Goal: Book appointment/travel/reservation

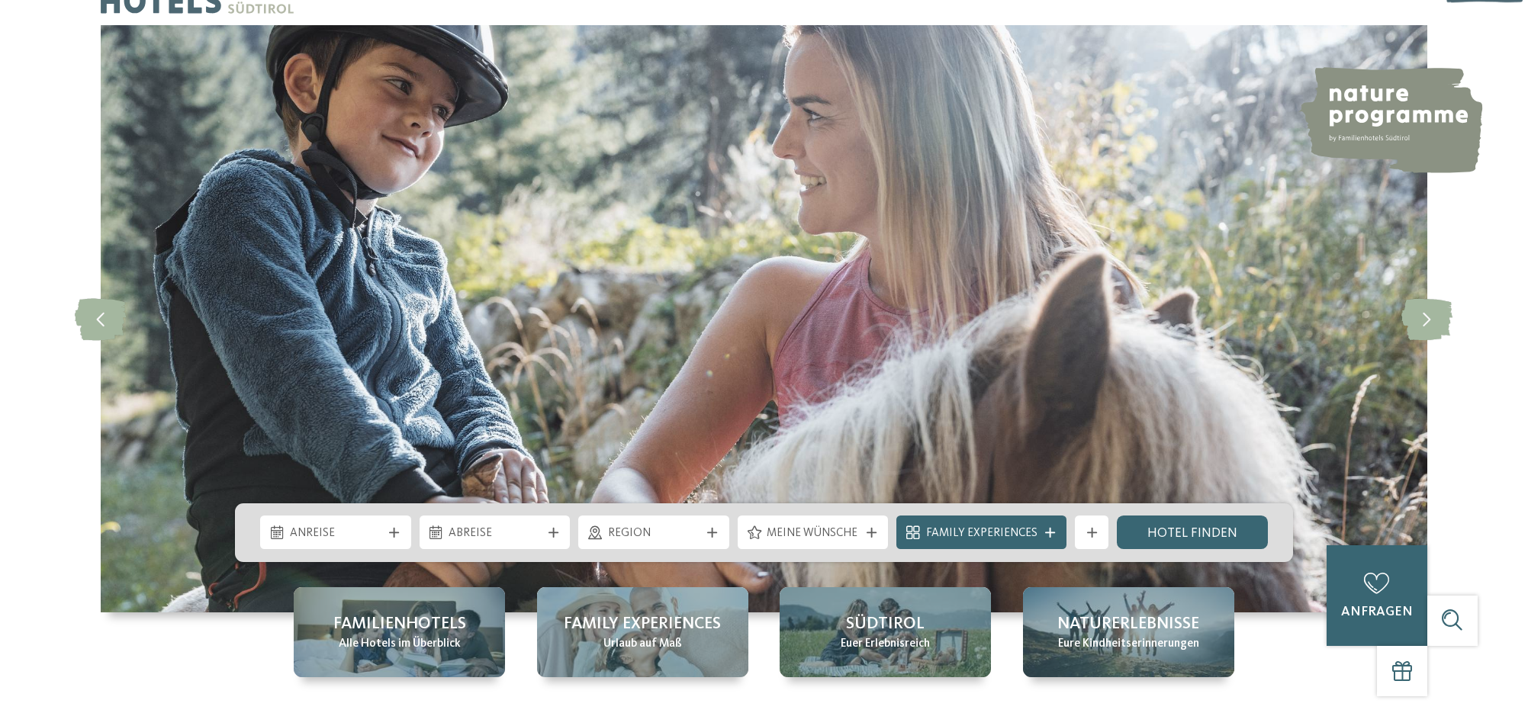
scroll to position [76, 0]
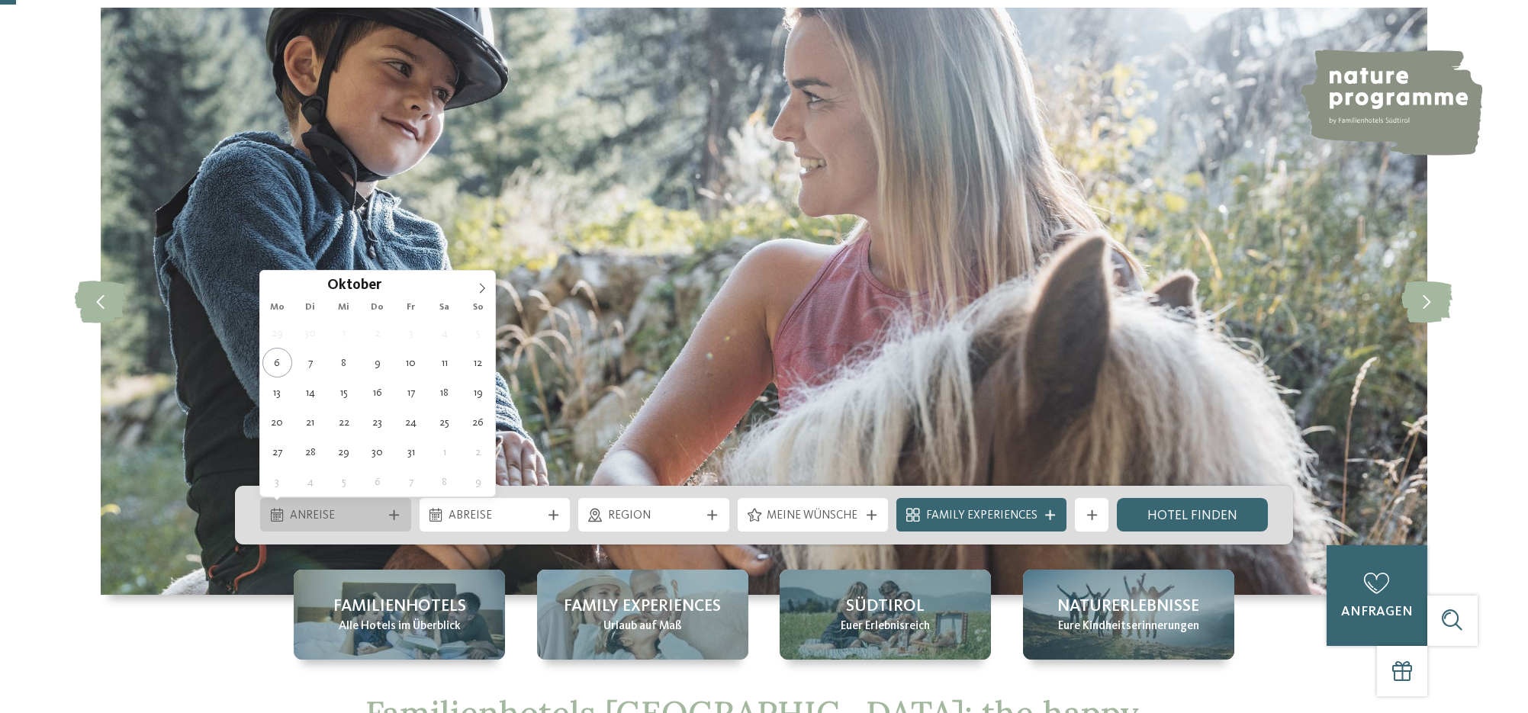
click at [342, 523] on span "Anreise" at bounding box center [336, 516] width 92 height 17
type div "20.10.2025"
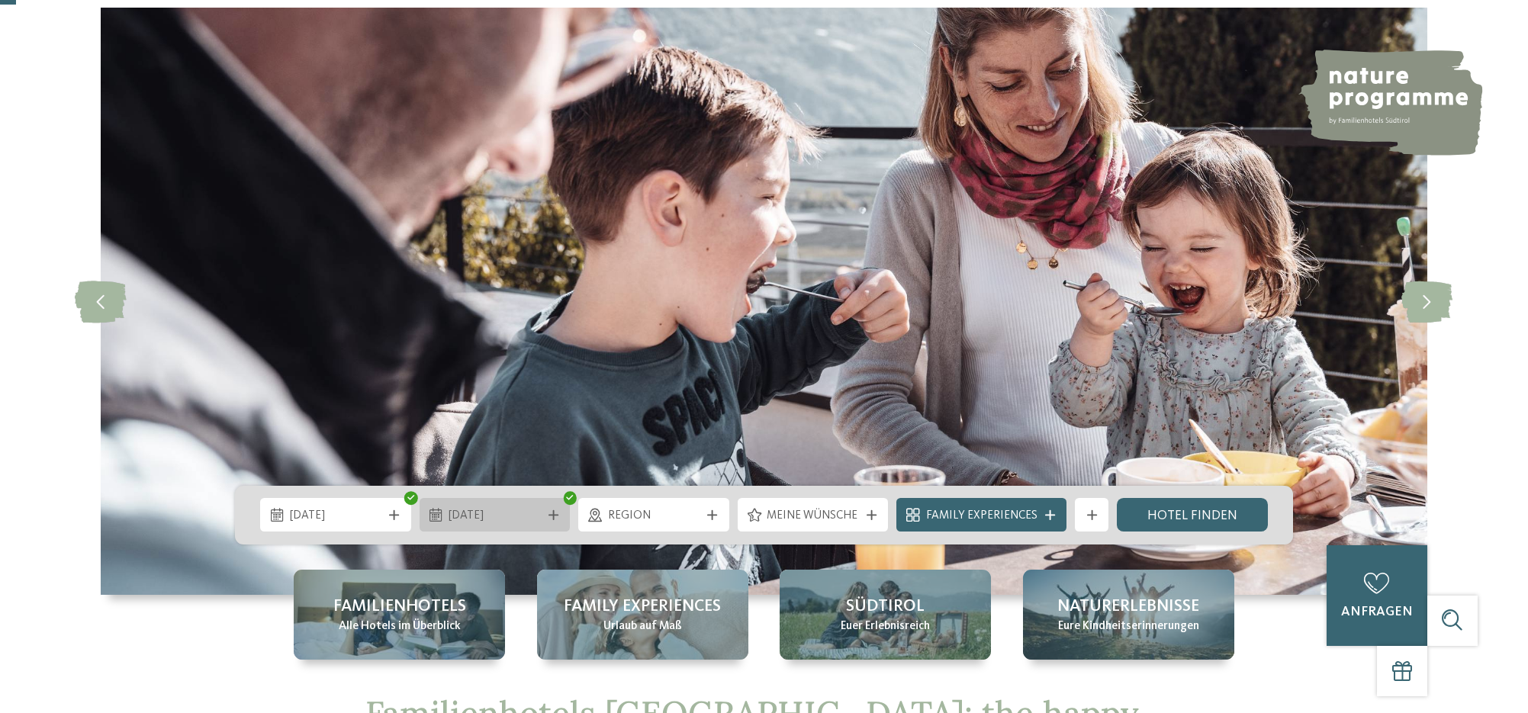
click at [474, 512] on span "20.10.2025" at bounding box center [495, 516] width 92 height 17
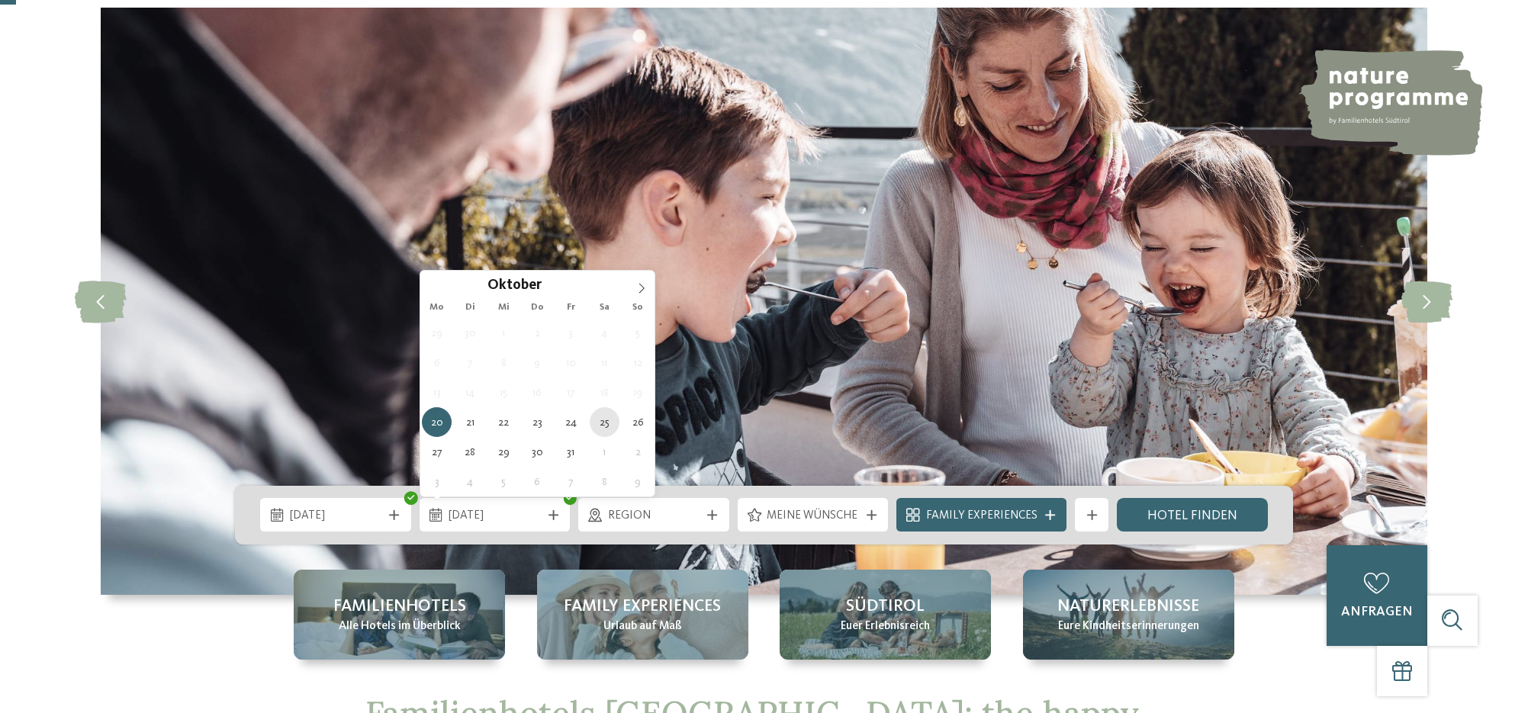
type div "25.10.2025"
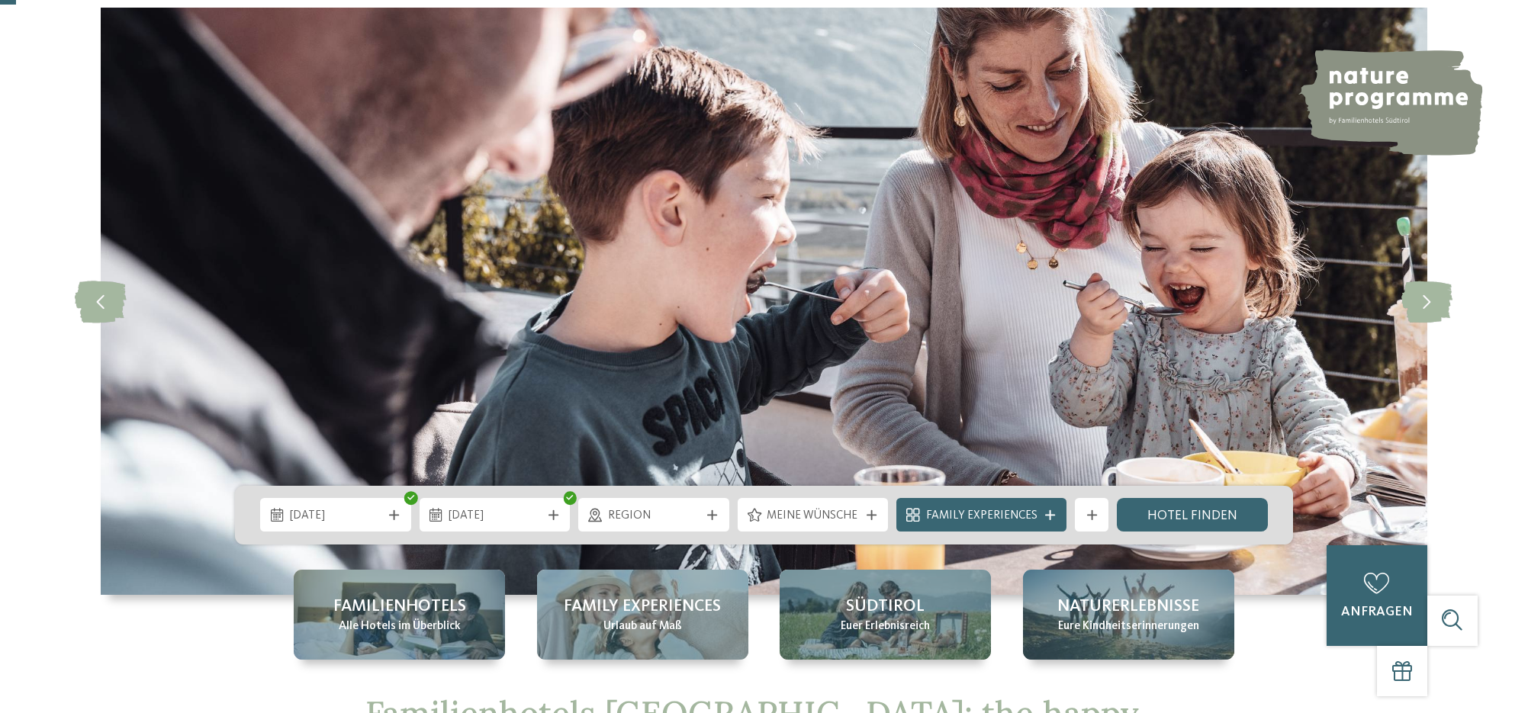
drag, startPoint x: 596, startPoint y: 424, endPoint x: 571, endPoint y: 436, distance: 27.6
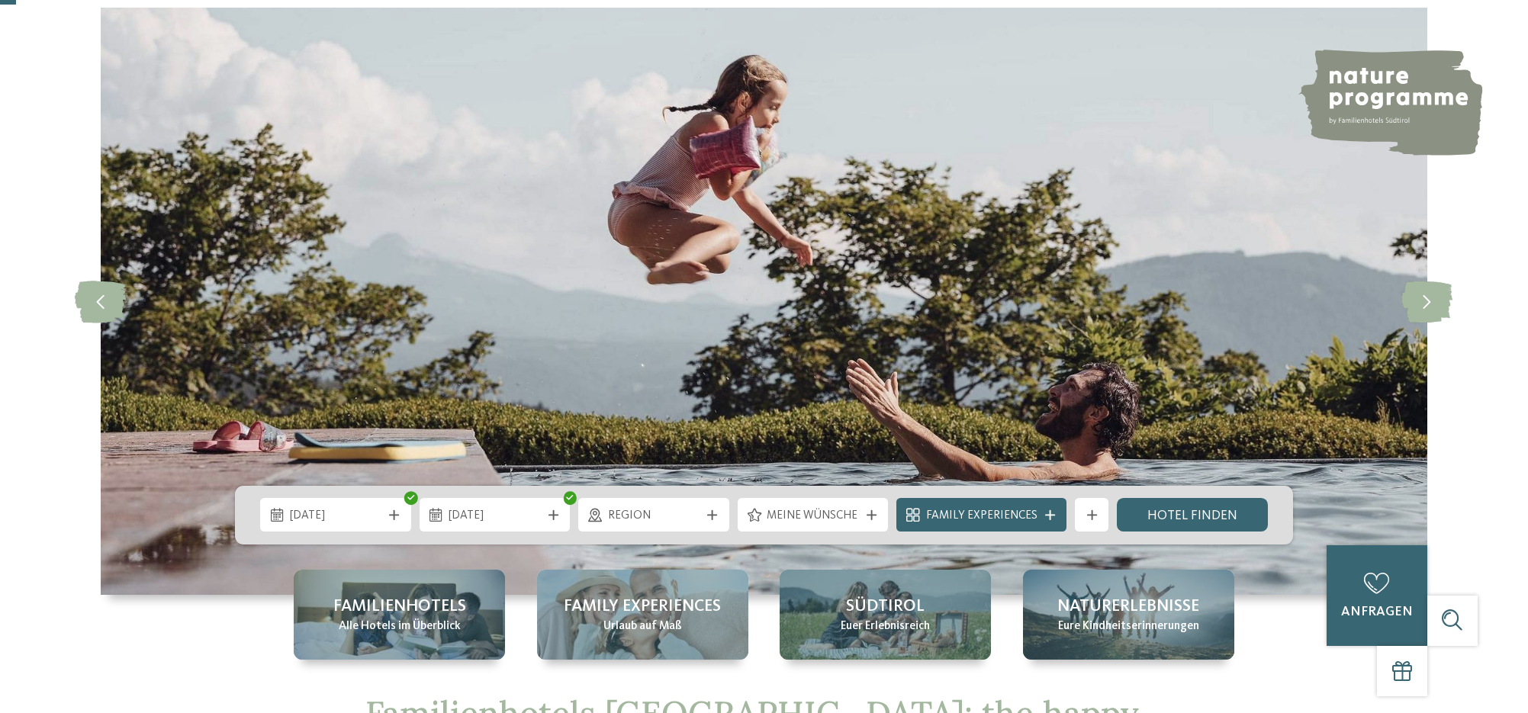
click at [1000, 516] on span "Family Experiences" at bounding box center [981, 516] width 111 height 17
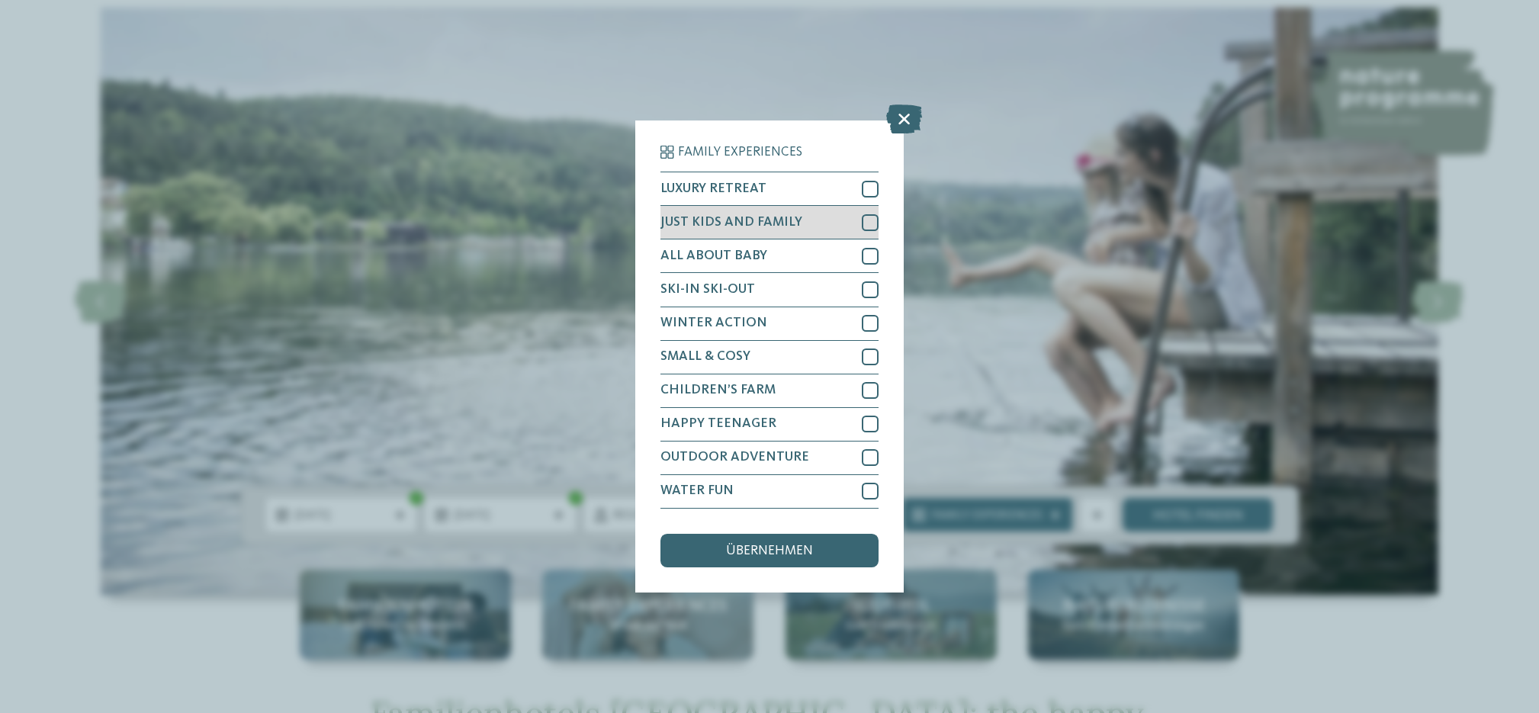
click at [867, 219] on div at bounding box center [870, 222] width 17 height 17
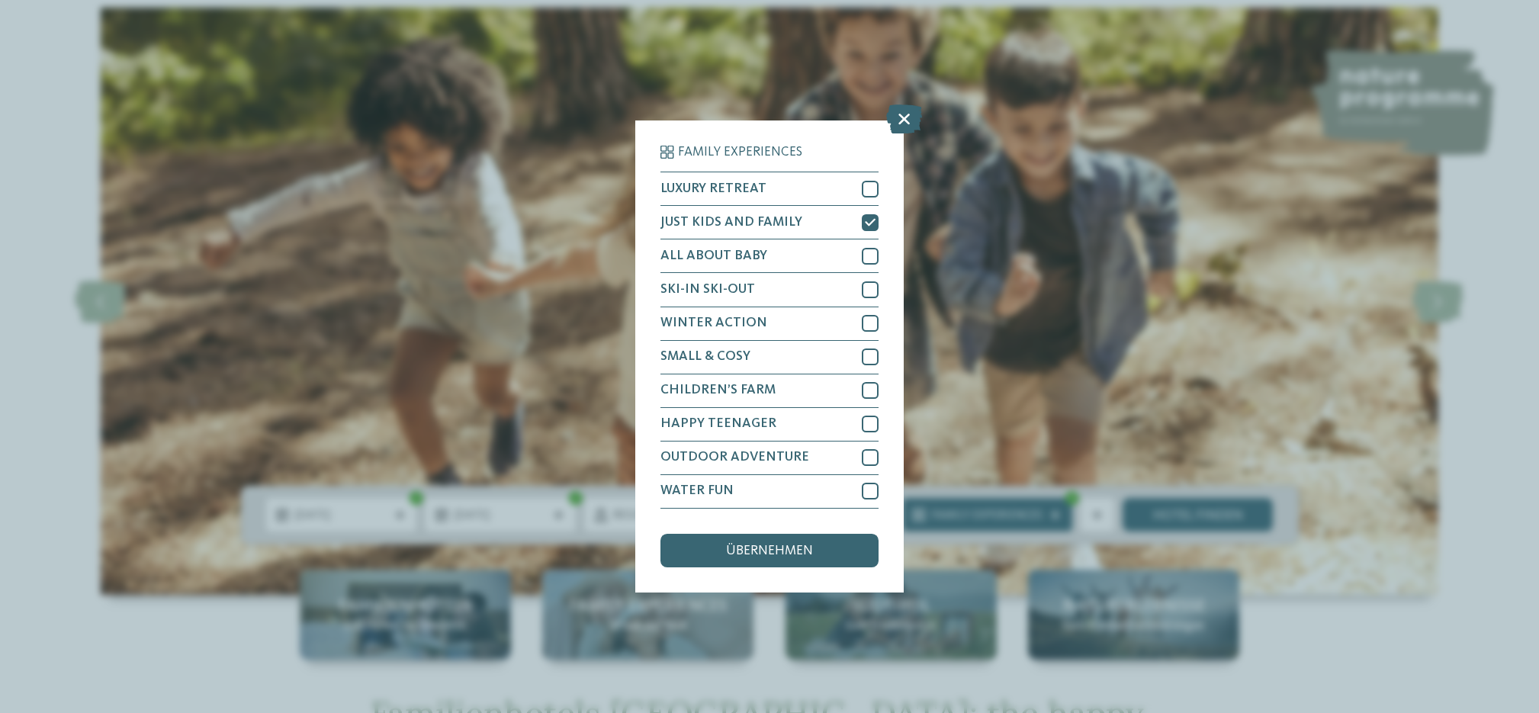
click at [771, 551] on span "übernehmen" at bounding box center [769, 552] width 87 height 14
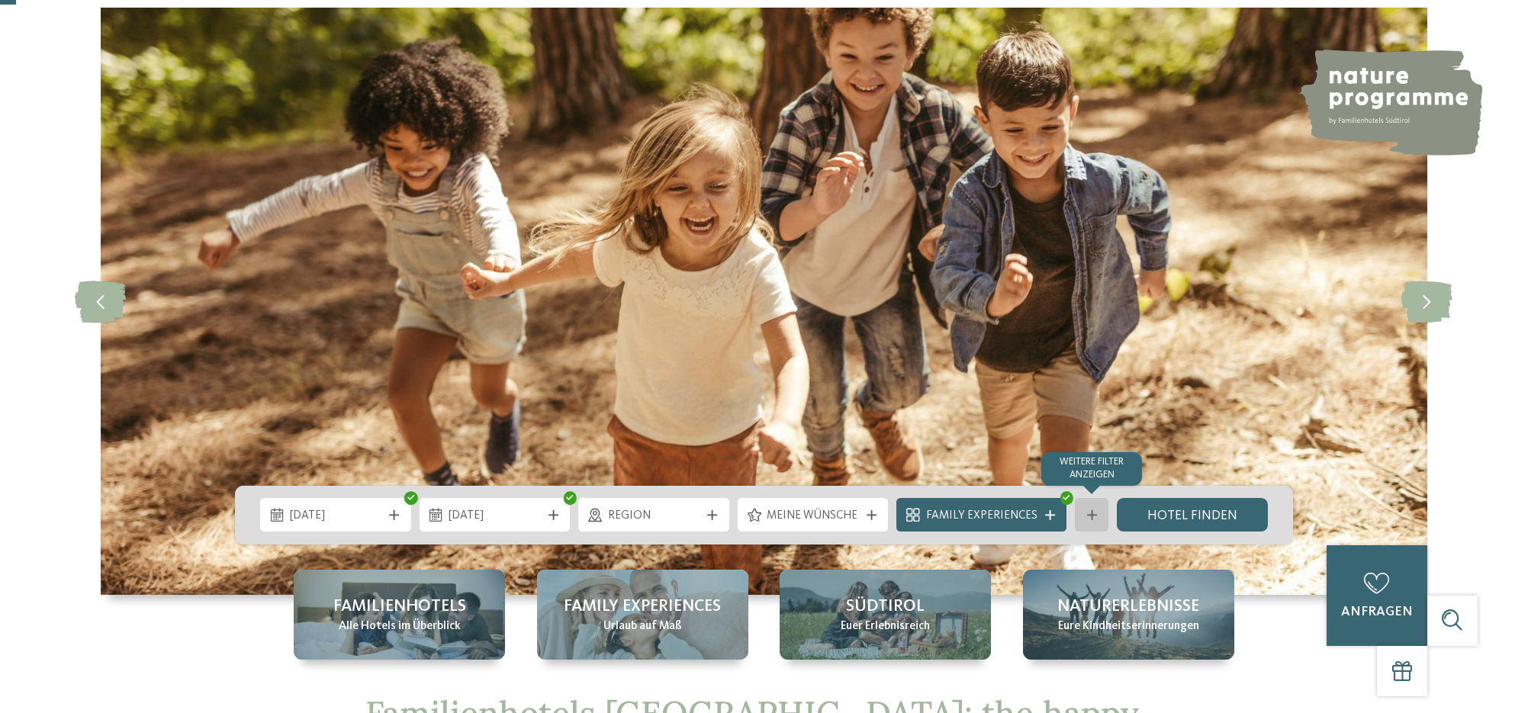
drag, startPoint x: 1150, startPoint y: 513, endPoint x: 1077, endPoint y: 507, distance: 73.5
click at [1151, 513] on link "Hotel finden" at bounding box center [1192, 515] width 151 height 34
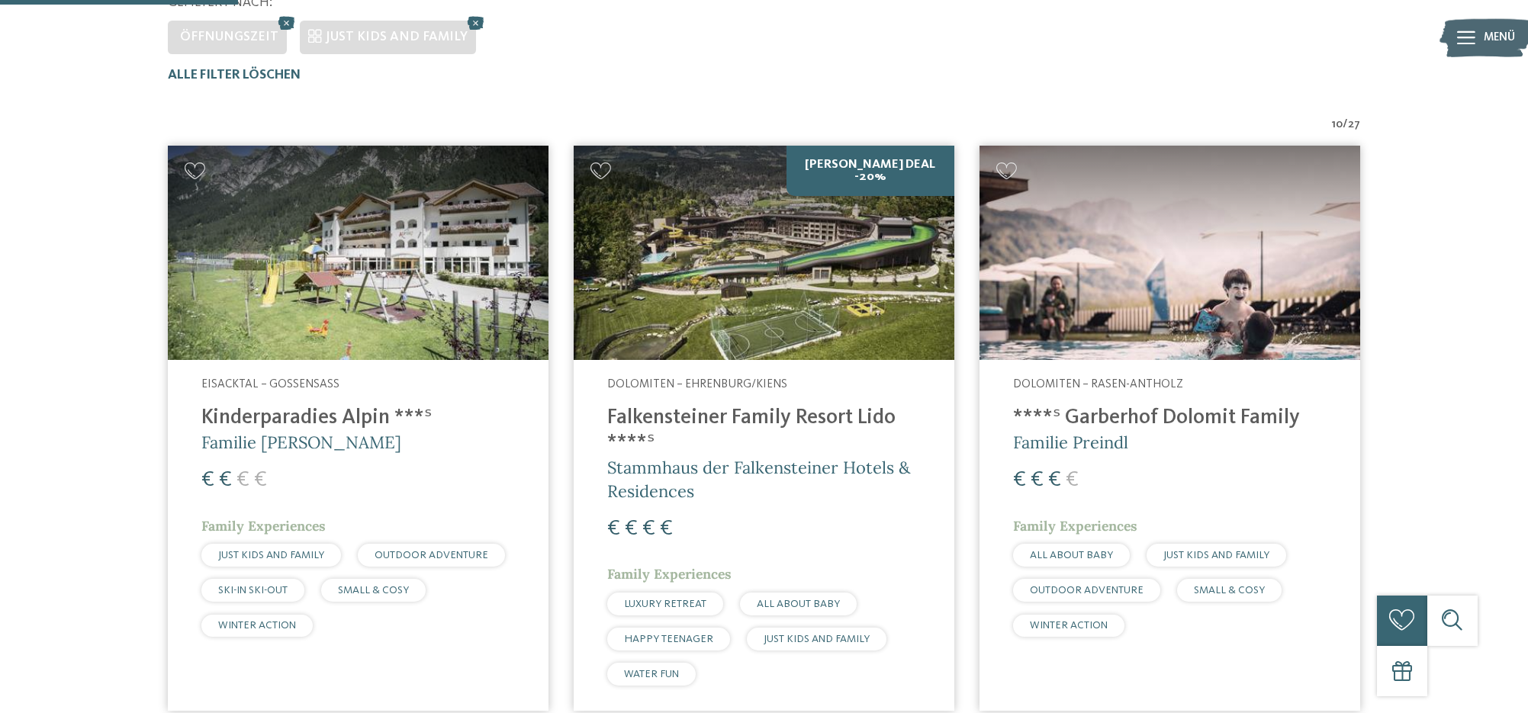
scroll to position [483, 0]
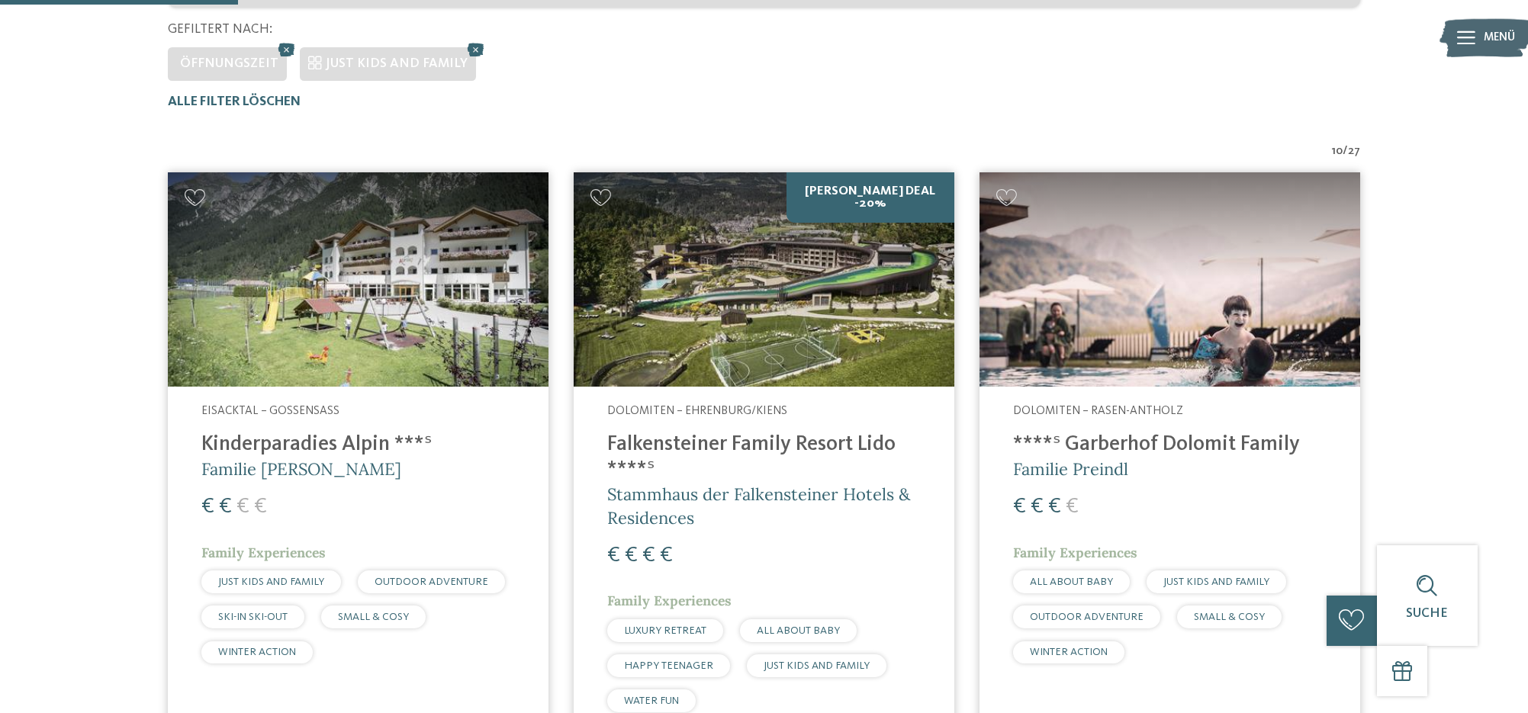
click at [707, 409] on span "Dolomiten – Ehrenburg/Kiens" at bounding box center [697, 411] width 180 height 12
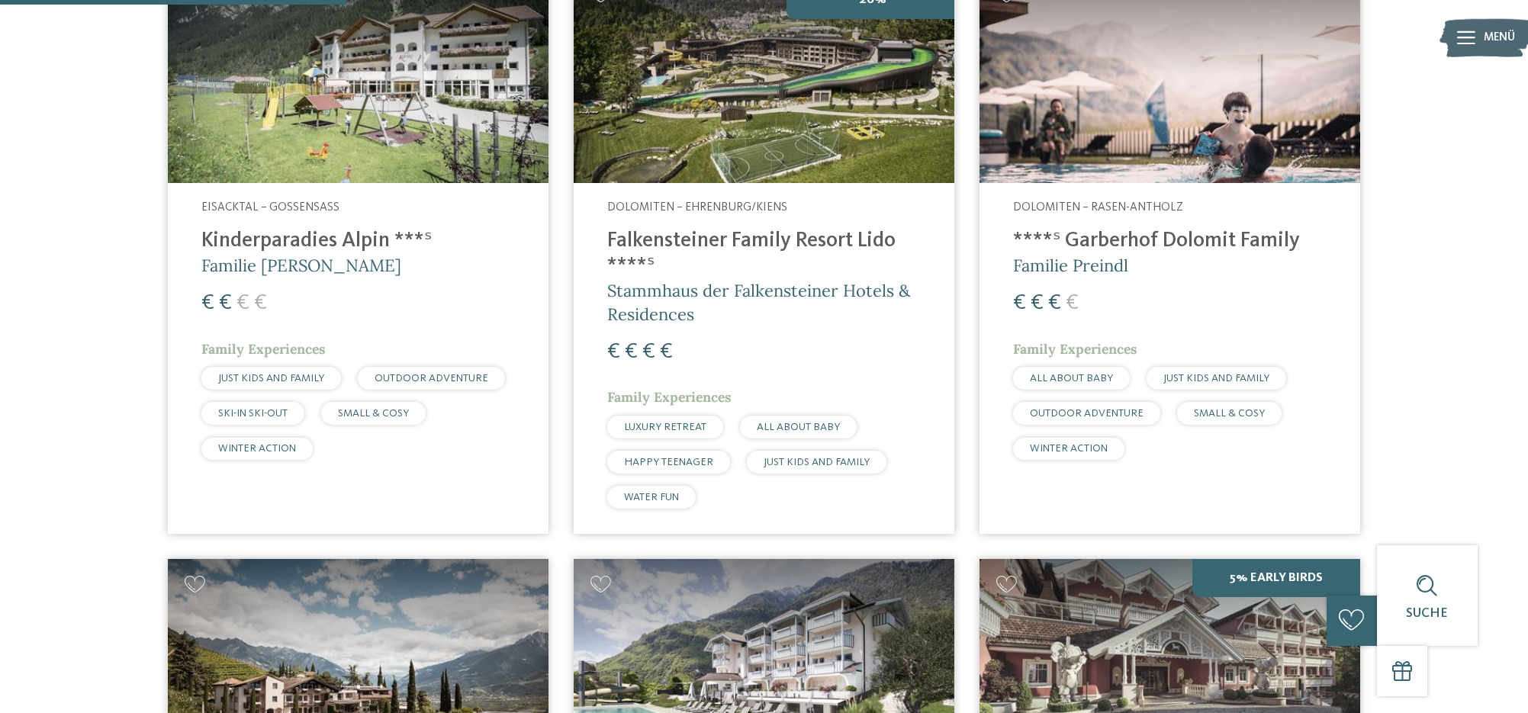
scroll to position [712, 0]
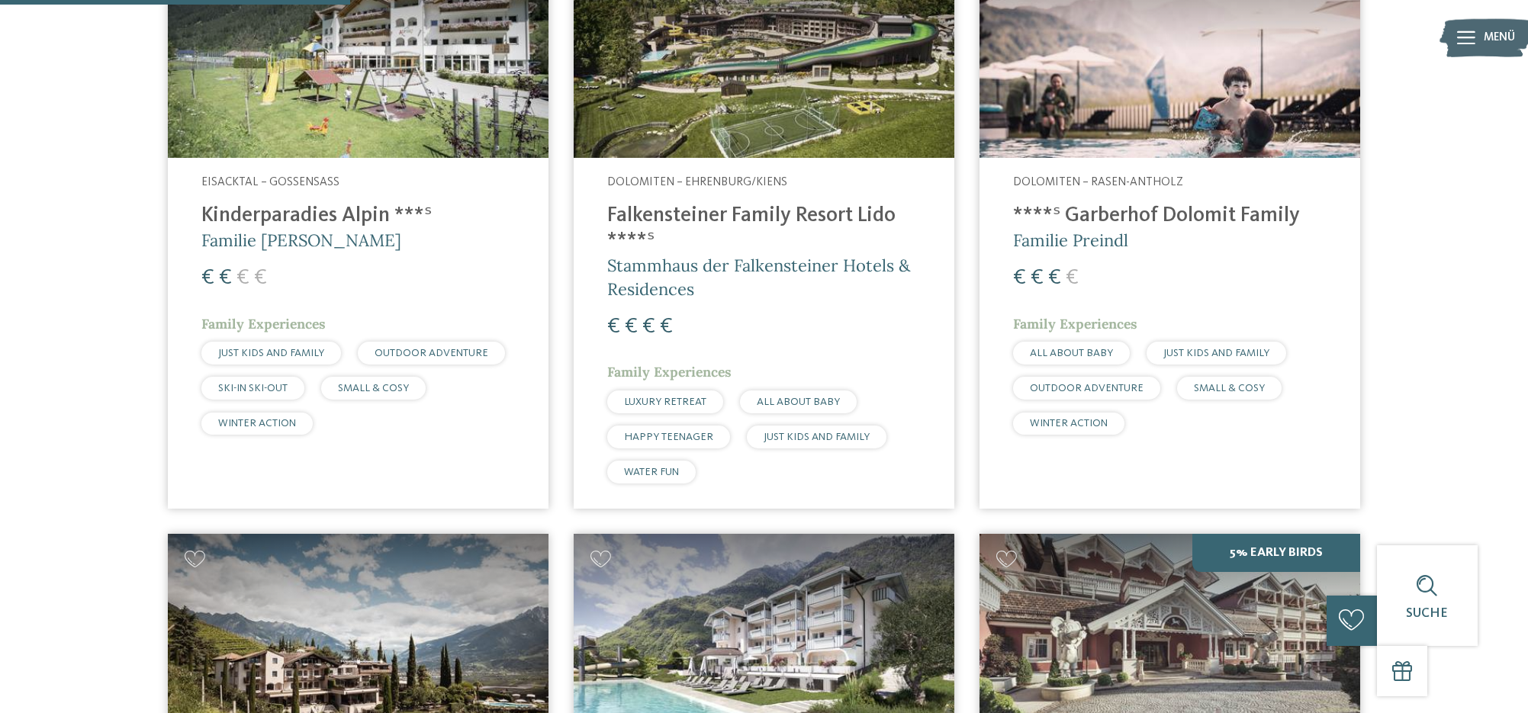
click at [1102, 214] on h4 "****ˢ Garberhof Dolomit Family" at bounding box center [1170, 216] width 314 height 25
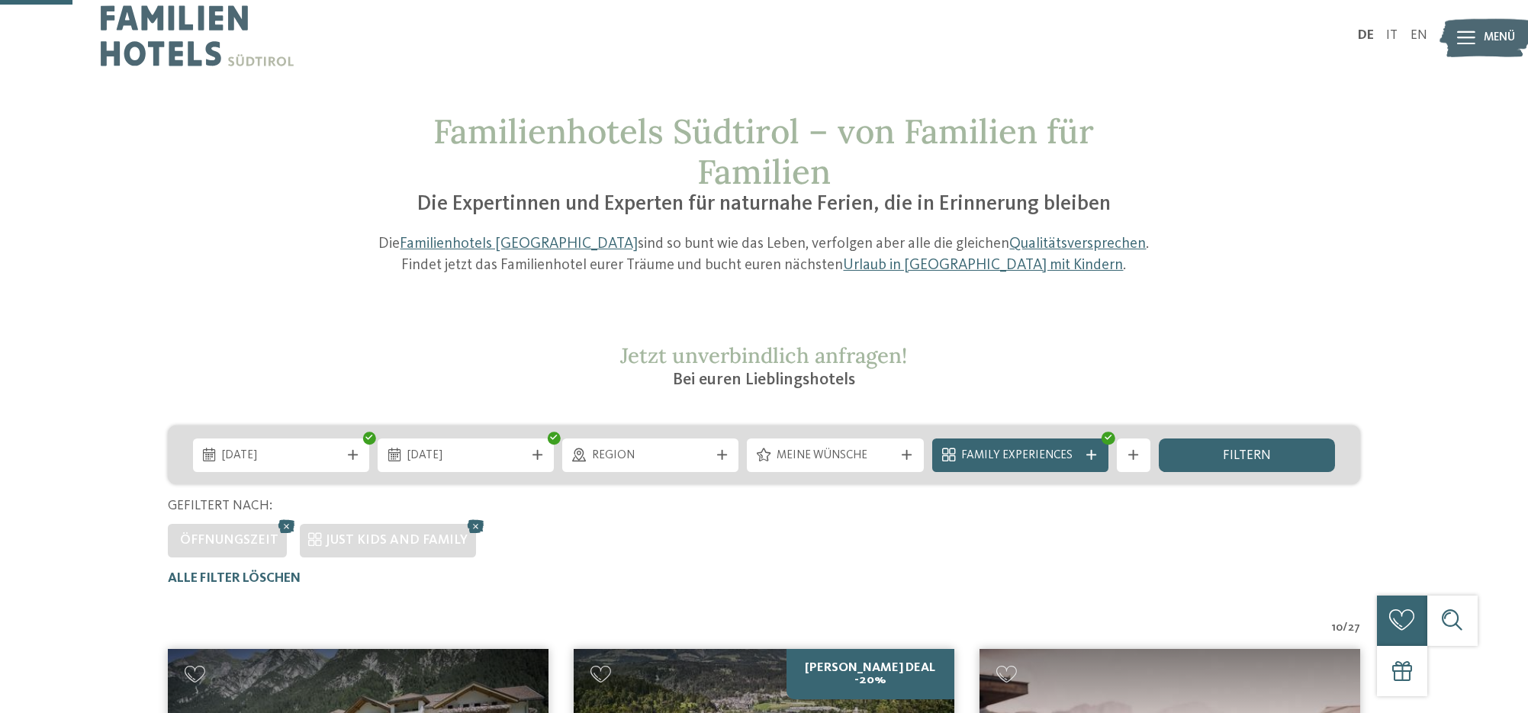
scroll to position [0, 0]
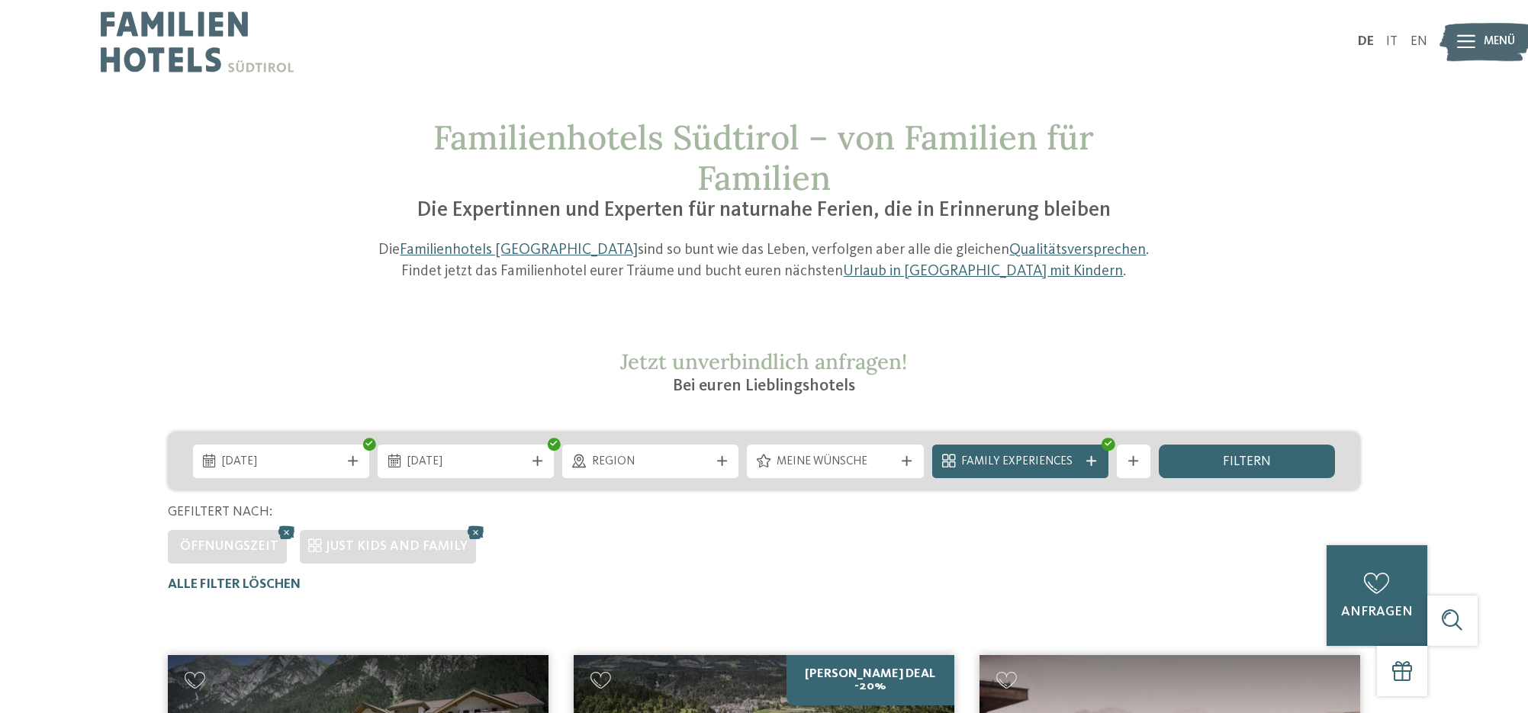
click at [611, 461] on span "Region" at bounding box center [650, 462] width 117 height 17
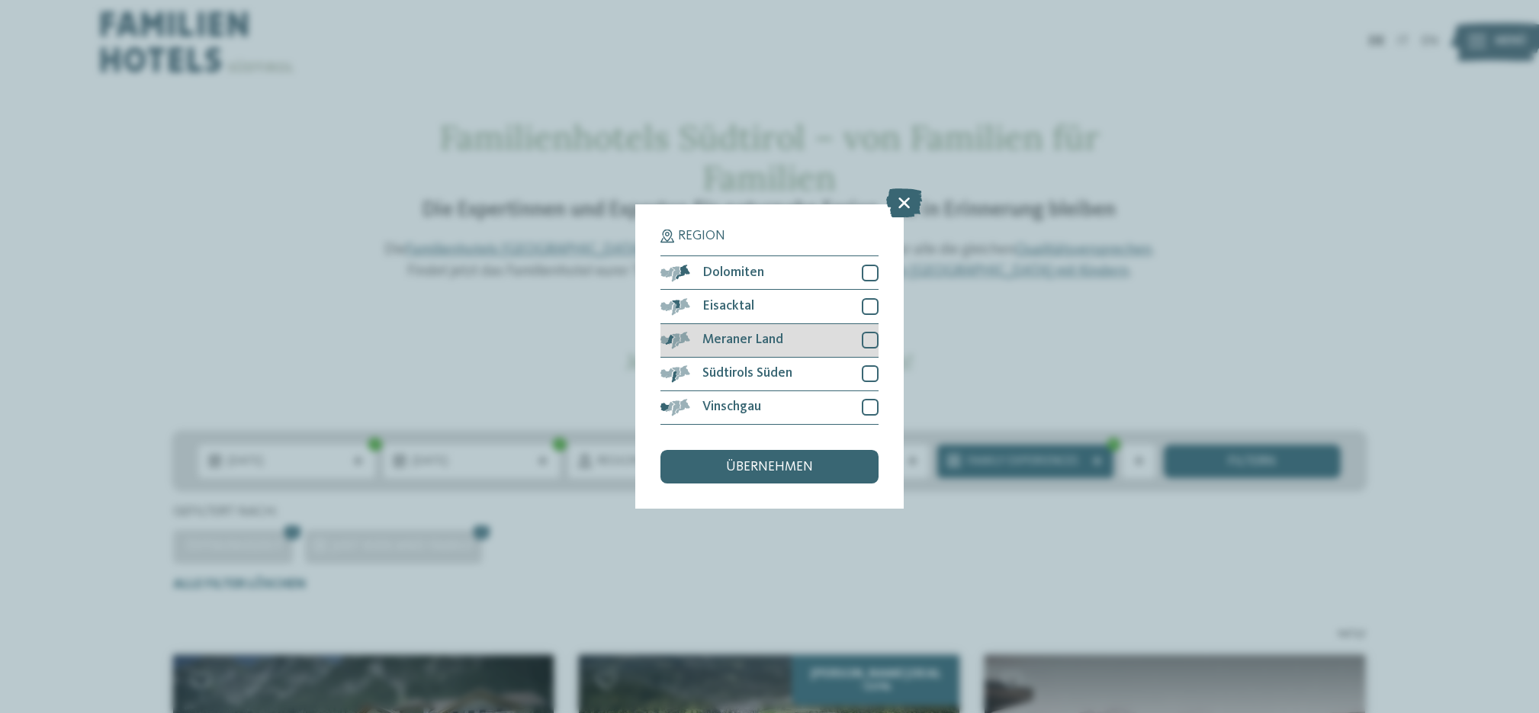
click at [867, 344] on div at bounding box center [870, 340] width 17 height 17
click at [832, 470] on div "übernehmen" at bounding box center [770, 467] width 218 height 34
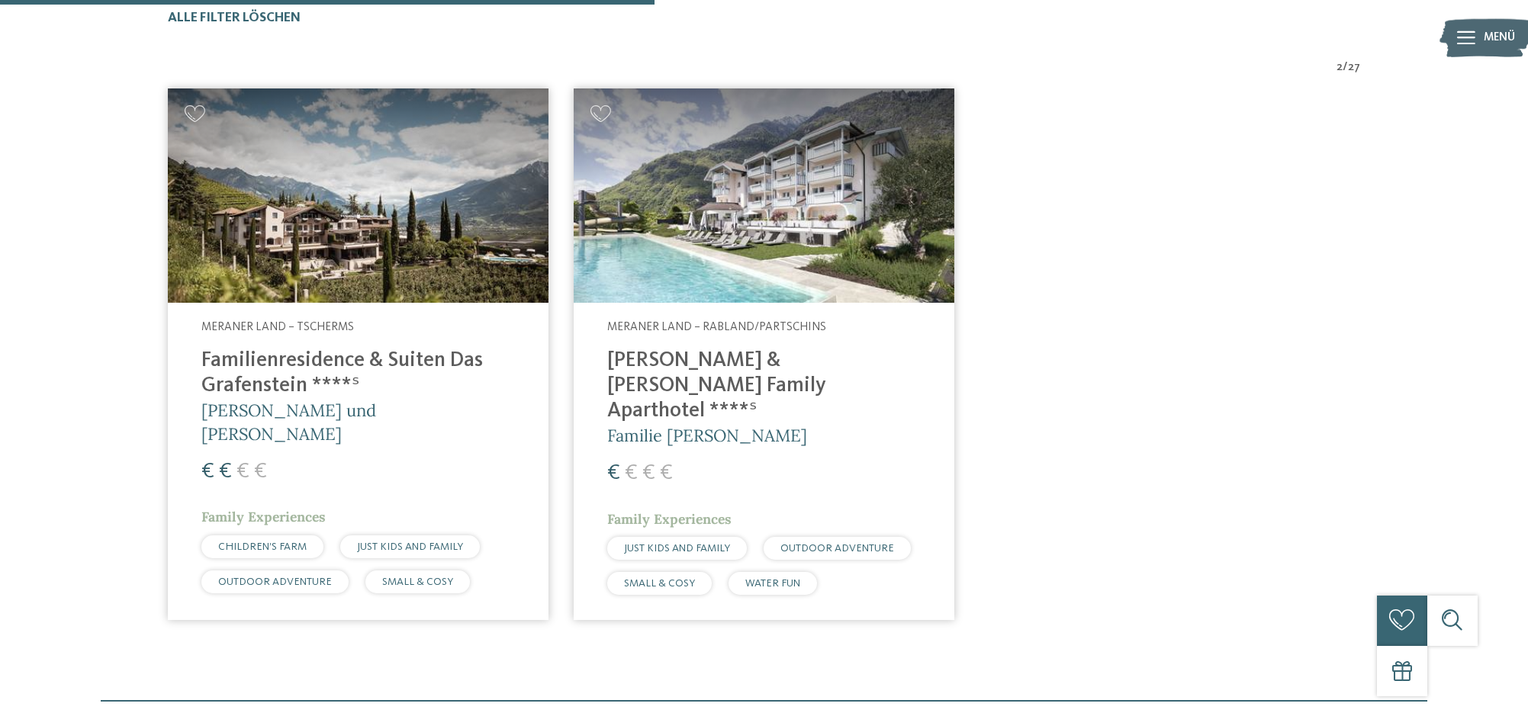
scroll to position [605, 0]
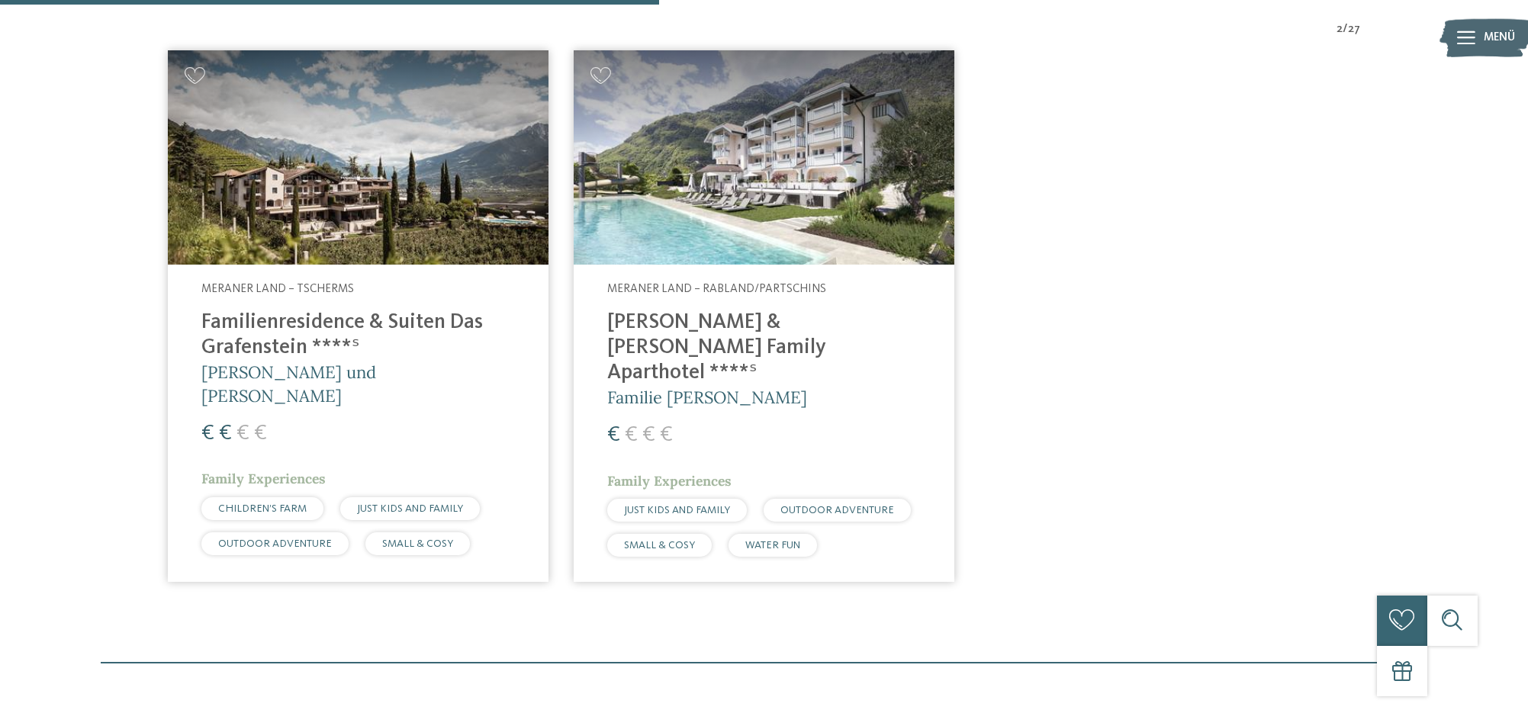
click at [356, 325] on h4 "Familienresidence & Suiten Das Grafenstein ****ˢ" at bounding box center [358, 335] width 314 height 50
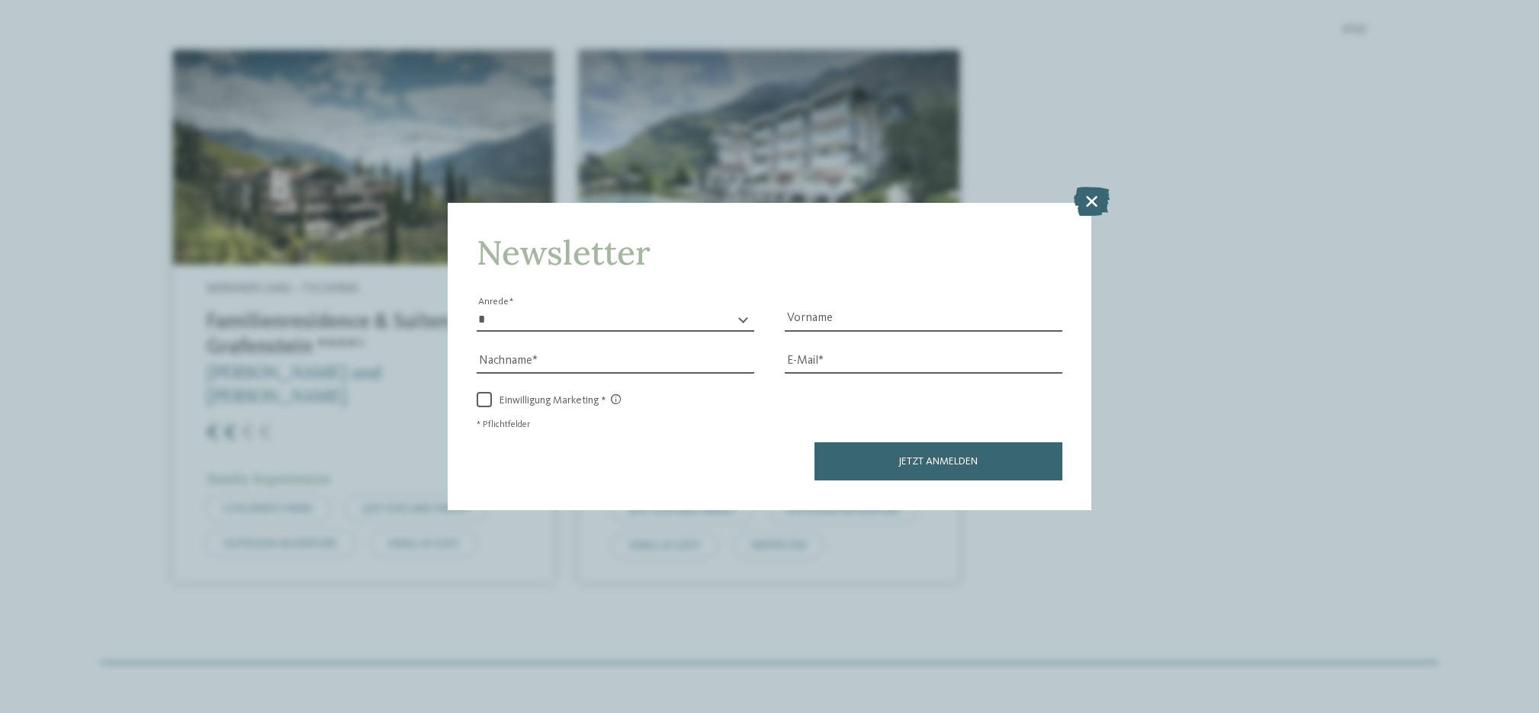
click at [1090, 192] on icon at bounding box center [1092, 201] width 36 height 29
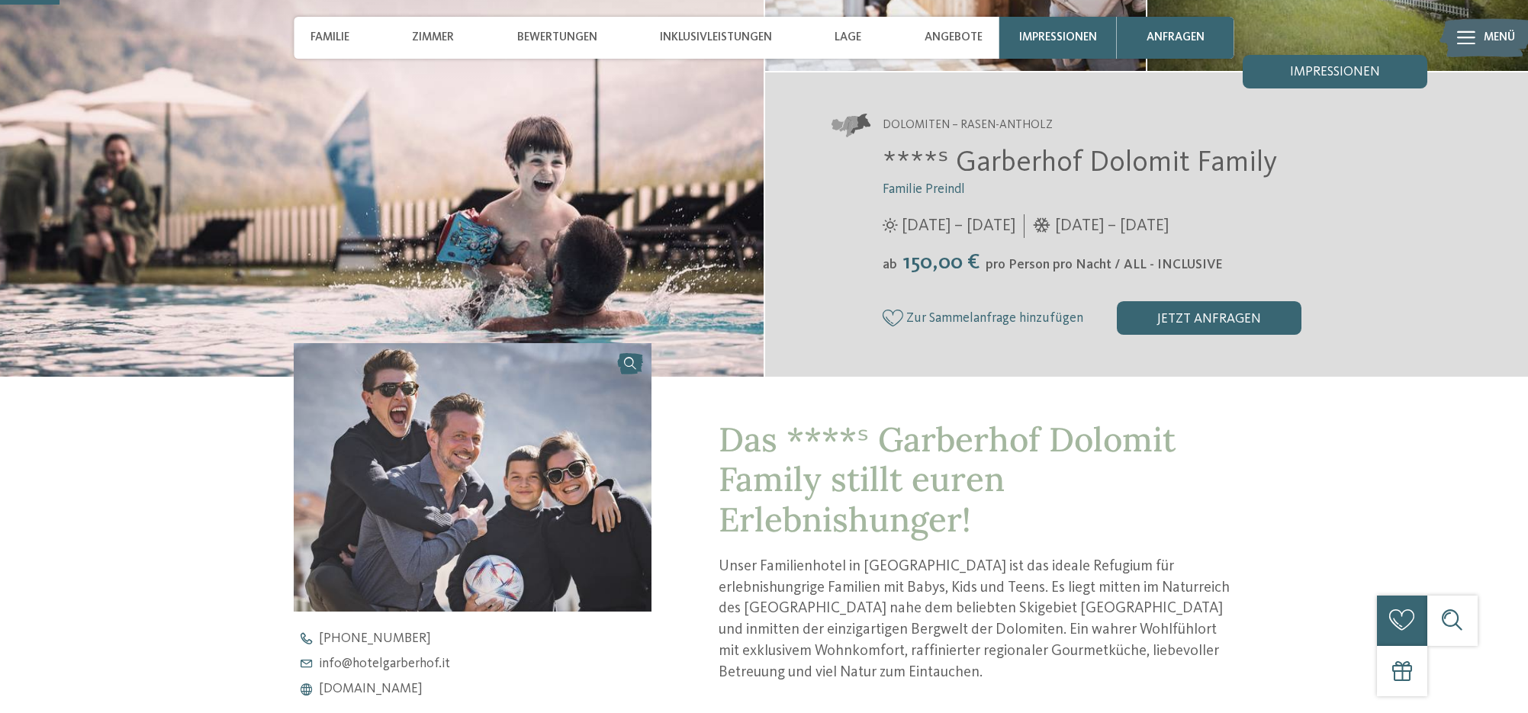
scroll to position [305, 0]
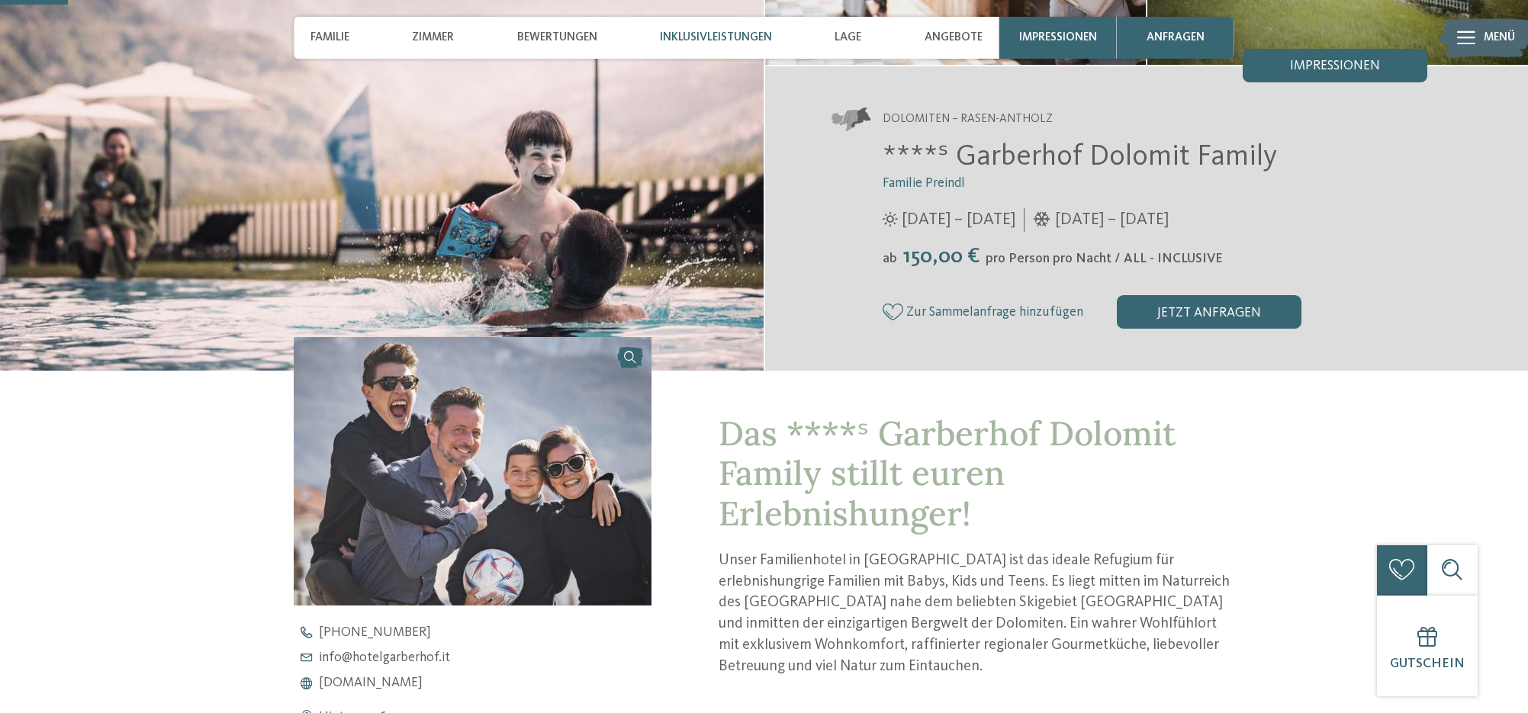
click at [740, 37] on span "Inklusivleistungen" at bounding box center [716, 38] width 112 height 14
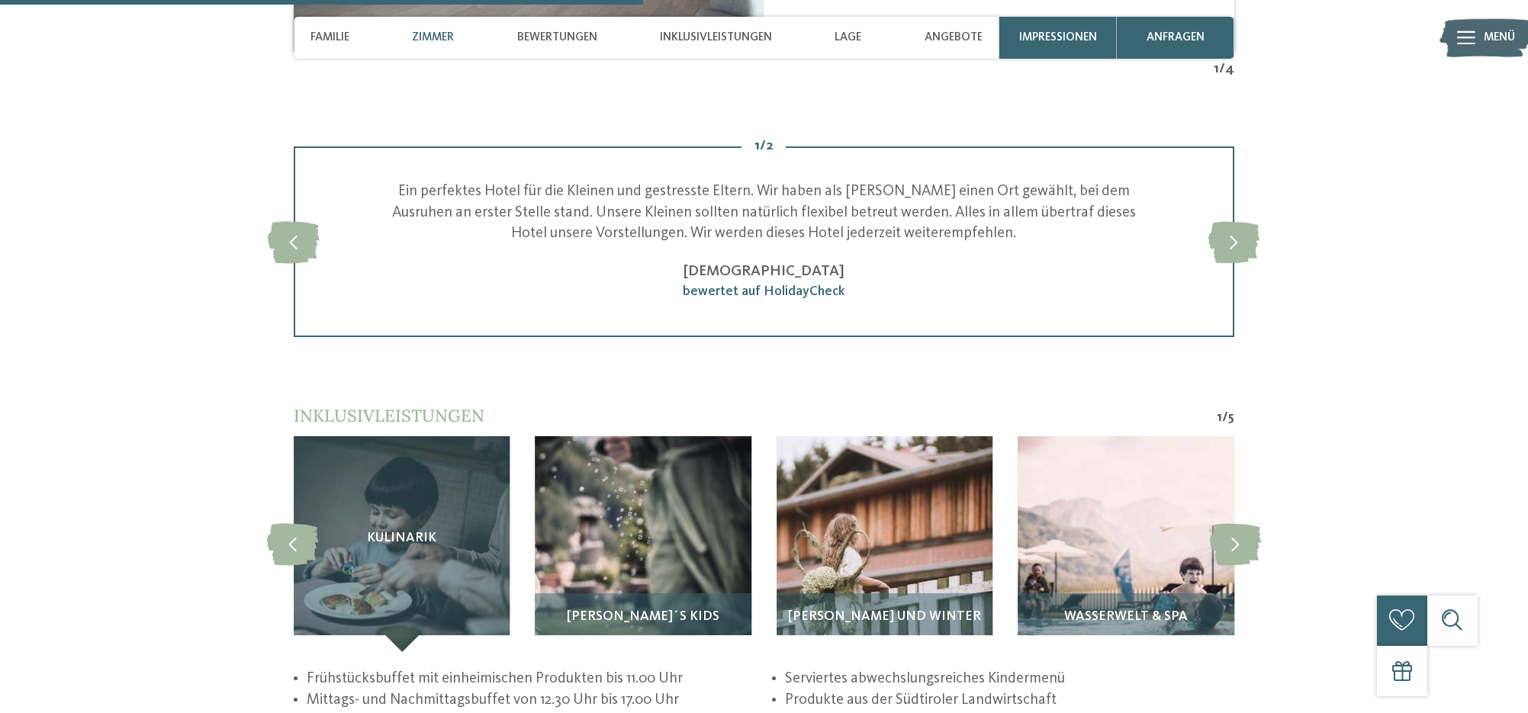
scroll to position [2873, 0]
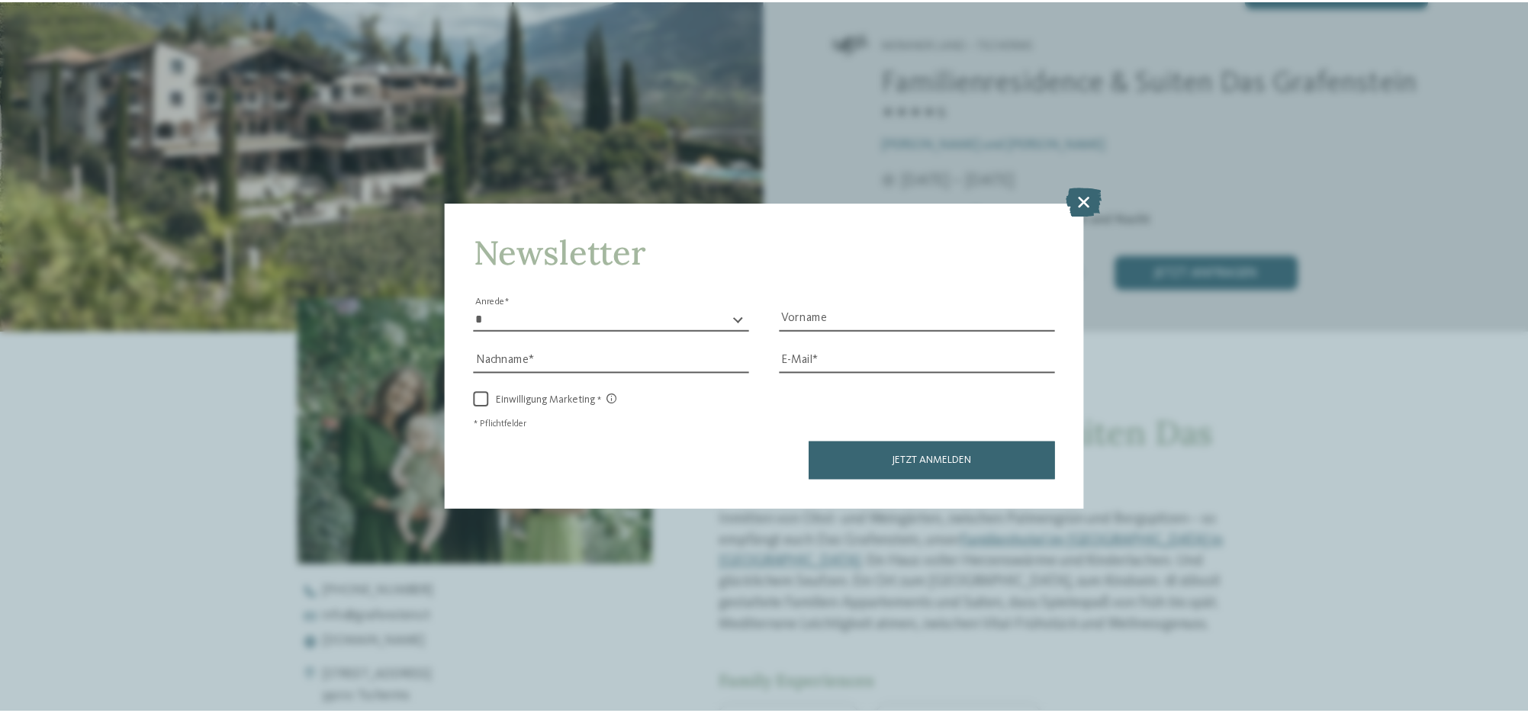
scroll to position [381, 0]
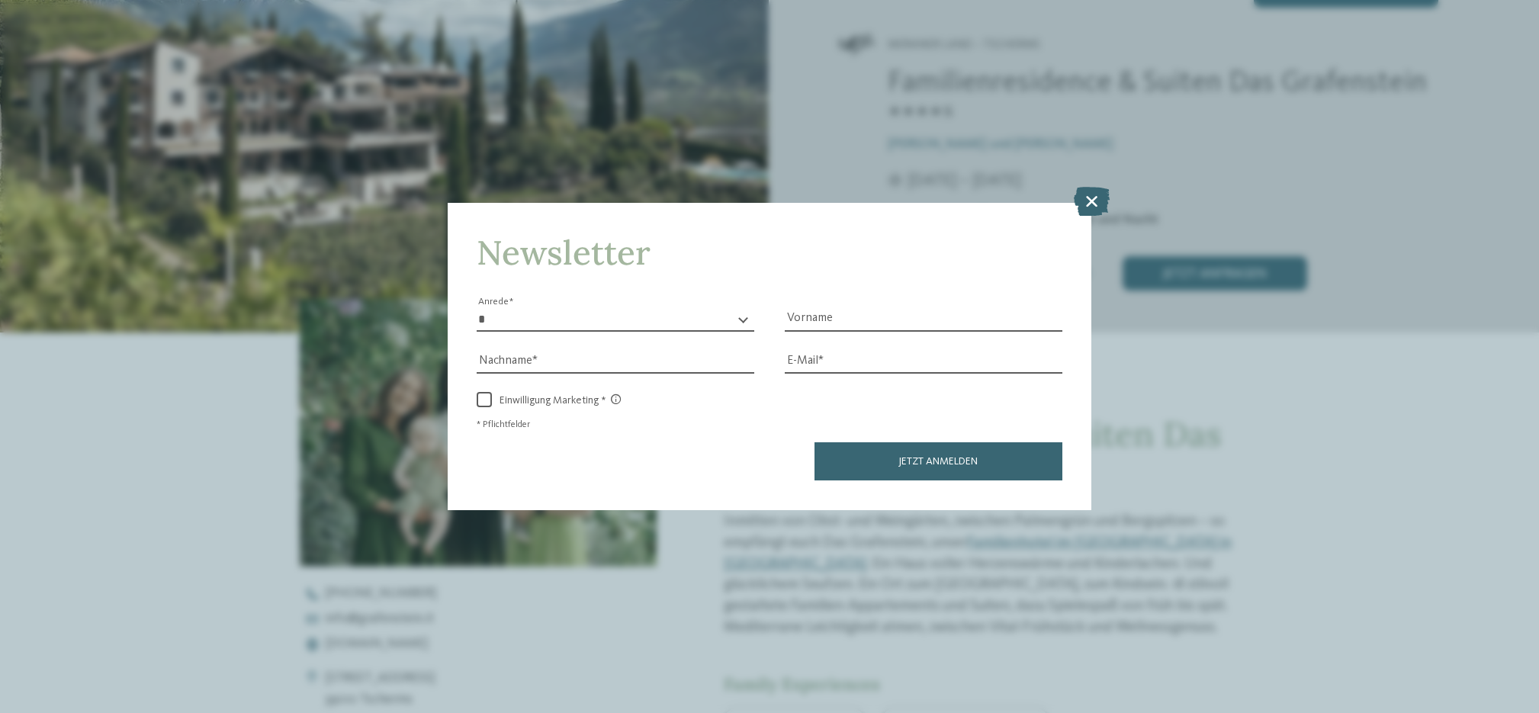
click at [1098, 199] on icon at bounding box center [1092, 201] width 36 height 29
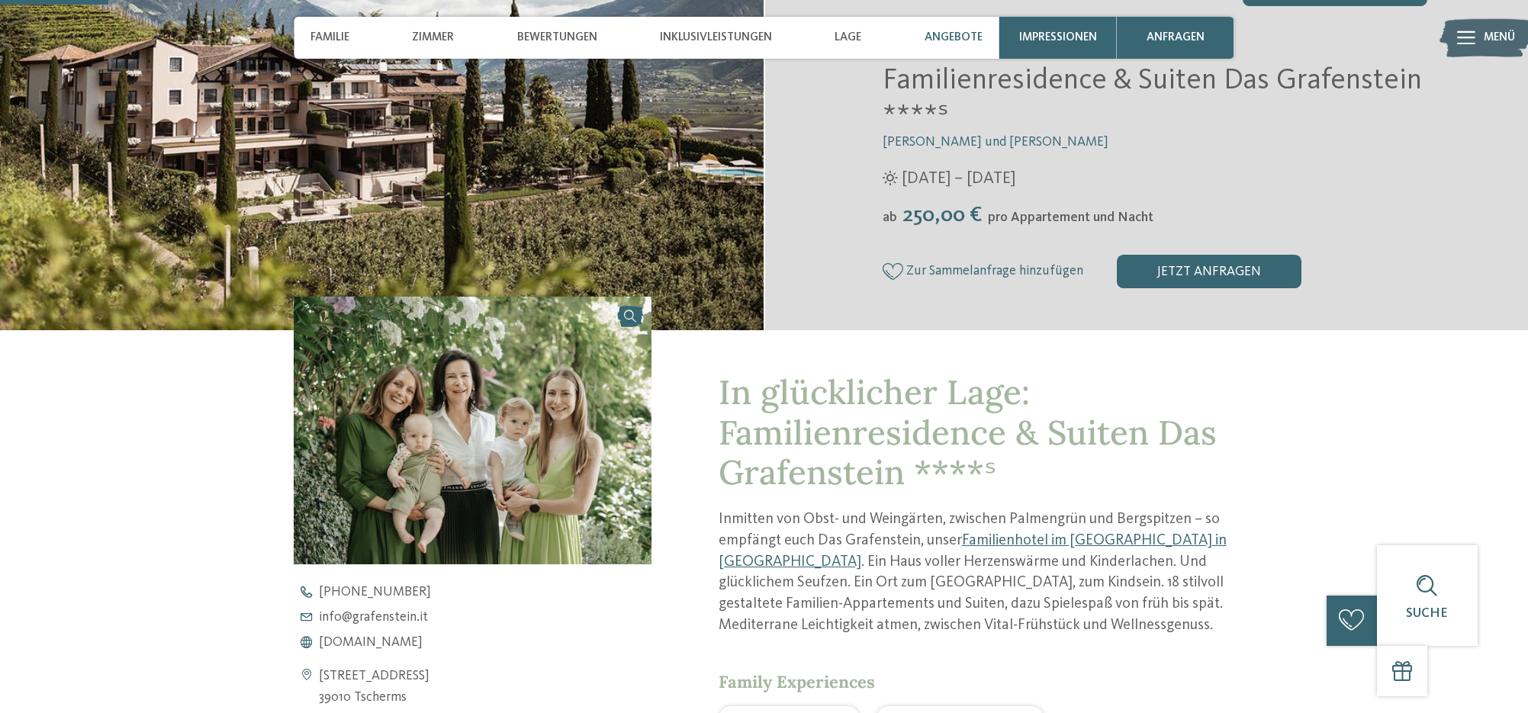
click at [982, 39] on span "Angebote" at bounding box center [953, 38] width 58 height 14
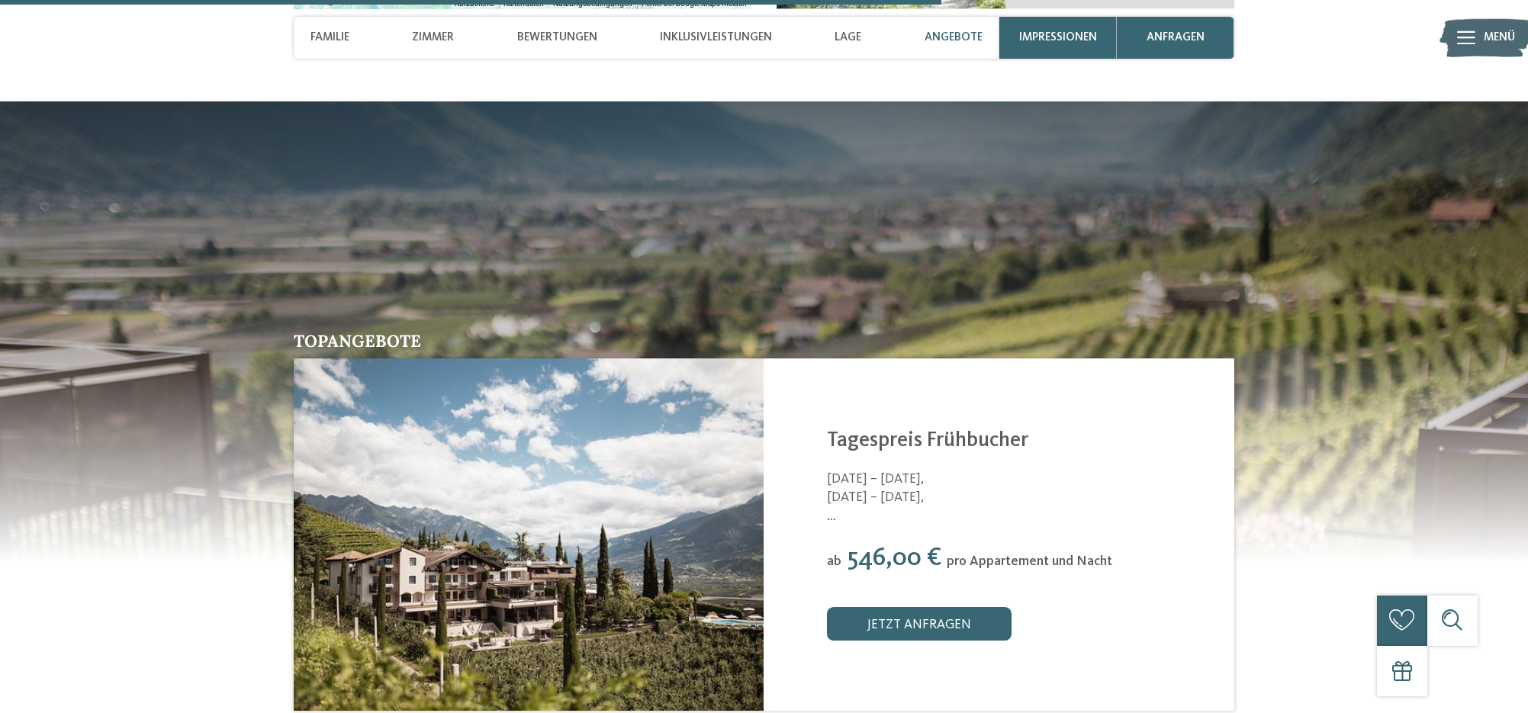
scroll to position [3332, 0]
